Goal: Transaction & Acquisition: Purchase product/service

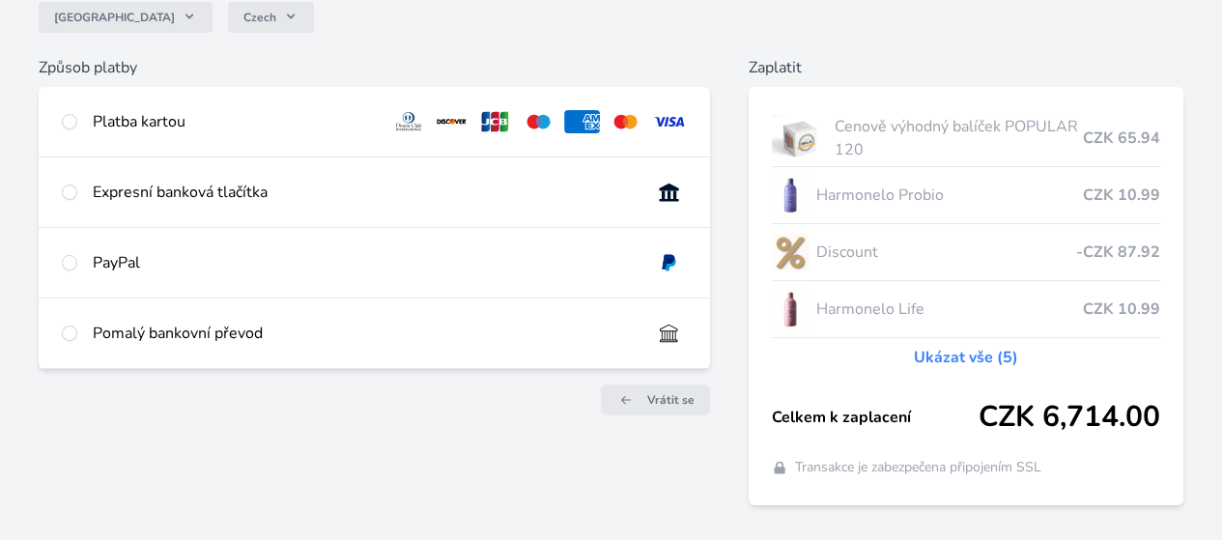
scroll to position [193, 0]
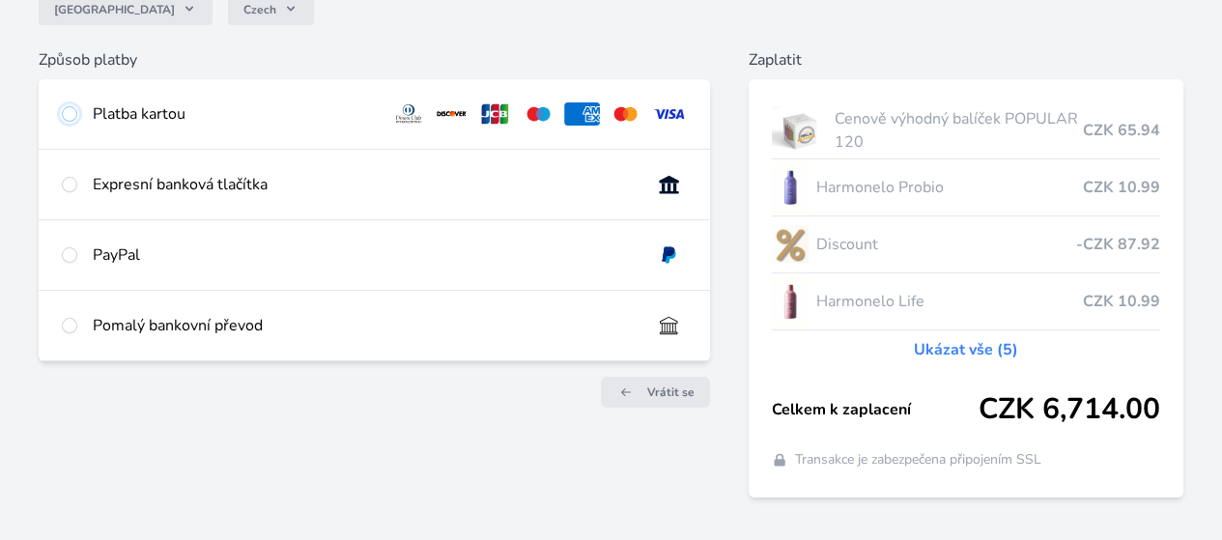
click at [77, 122] on input "radio" at bounding box center [69, 113] width 15 height 15
radio input "true"
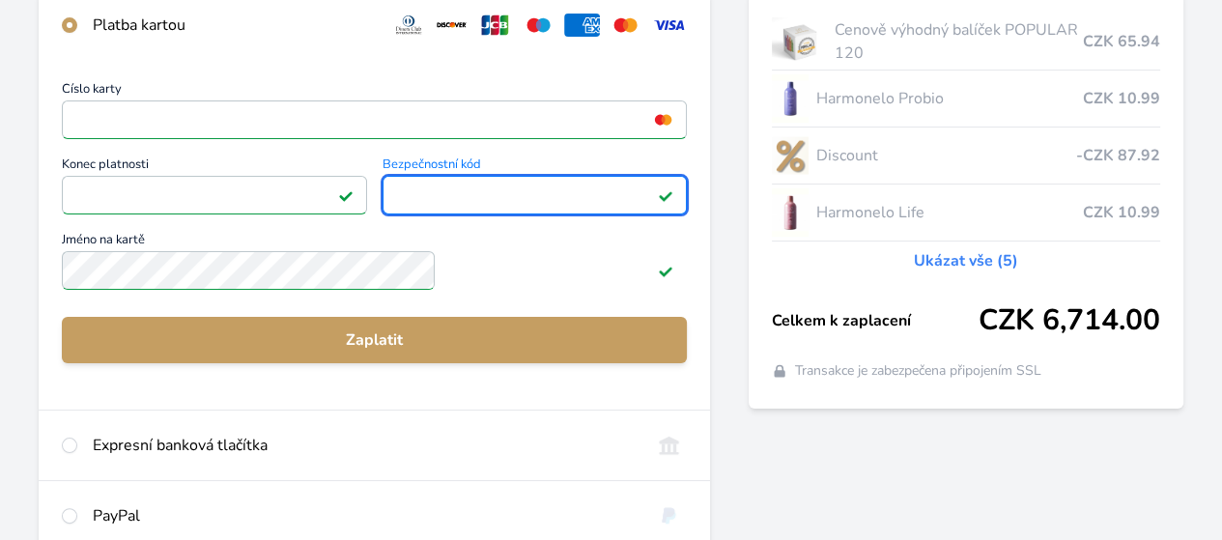
scroll to position [386, 0]
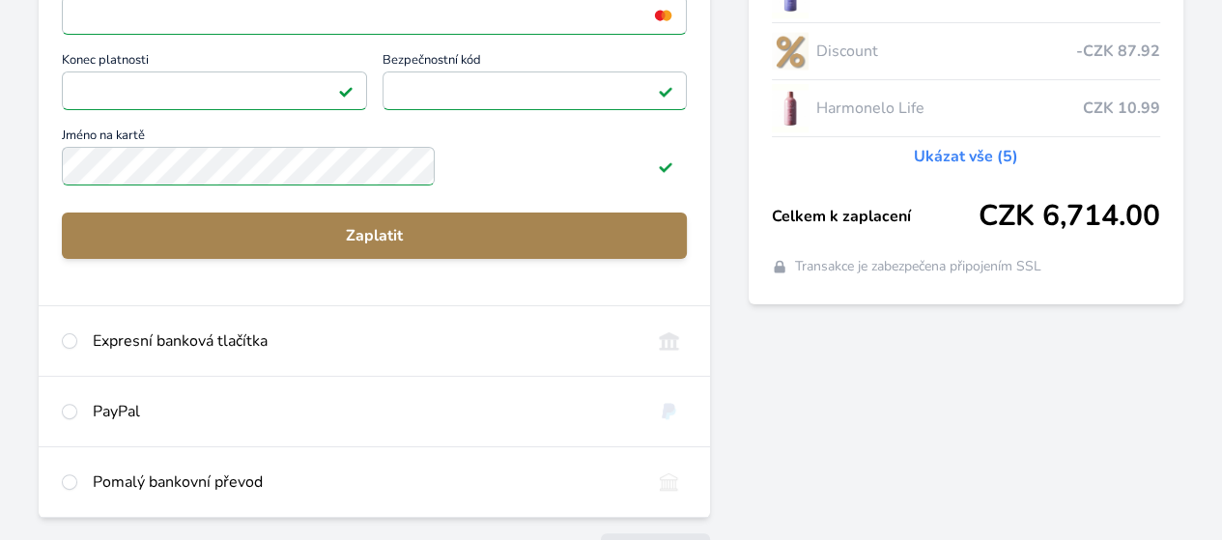
click at [471, 247] on span "Zaplatit" at bounding box center [374, 235] width 594 height 23
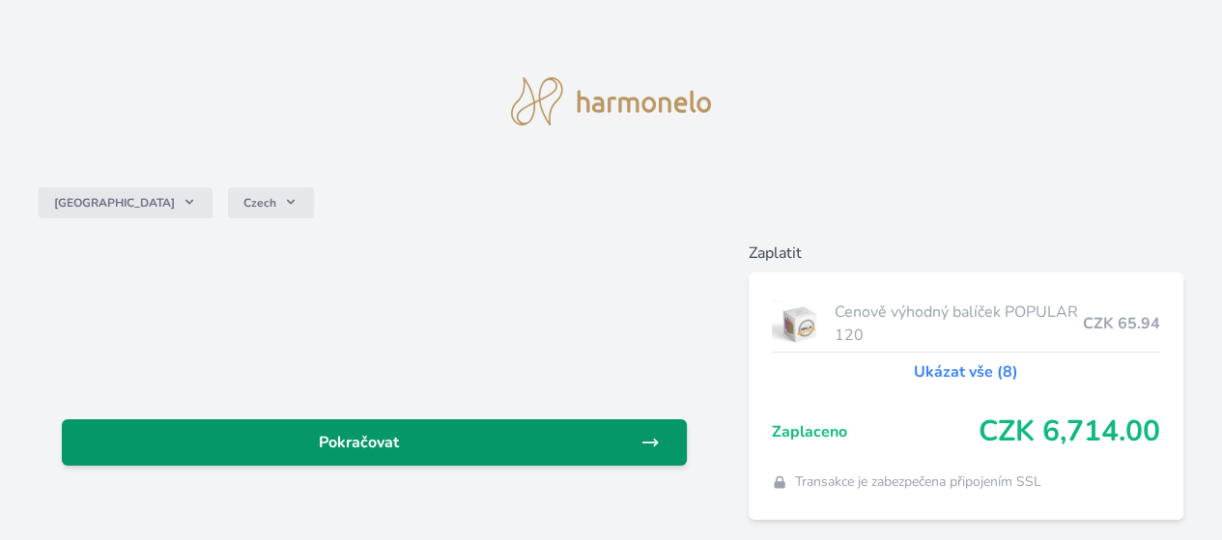
click at [506, 454] on span "Pokračovat" at bounding box center [358, 442] width 563 height 23
